Goal: Register for event/course

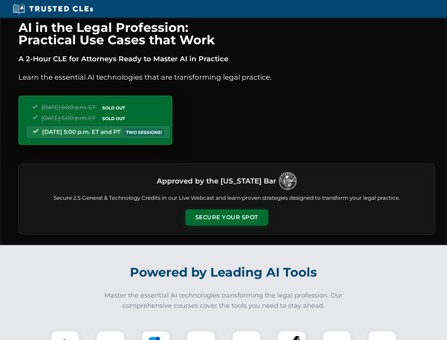
click at [227, 217] on button "Secure Your Spot" at bounding box center [226, 217] width 83 height 16
click at [65, 335] on img at bounding box center [65, 344] width 21 height 21
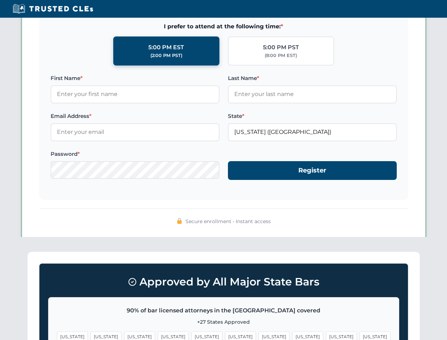
click at [259, 335] on span "[US_STATE]" at bounding box center [274, 336] width 31 height 10
click at [326, 335] on span "[US_STATE]" at bounding box center [341, 336] width 31 height 10
